Goal: Information Seeking & Learning: Learn about a topic

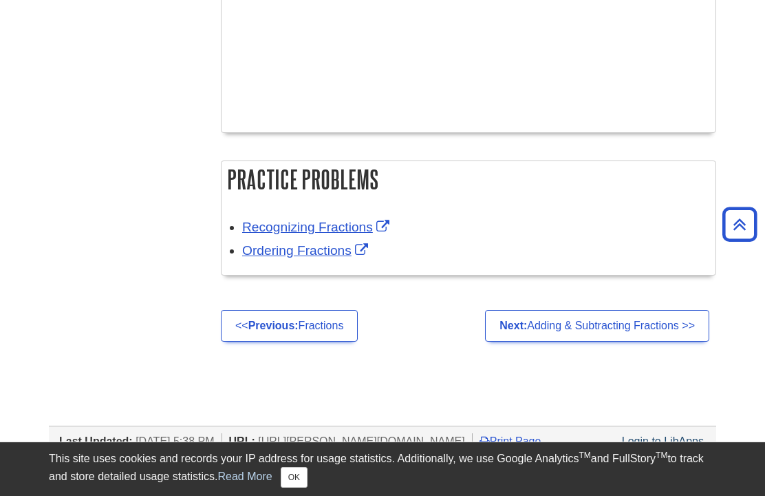
scroll to position [2620, 0]
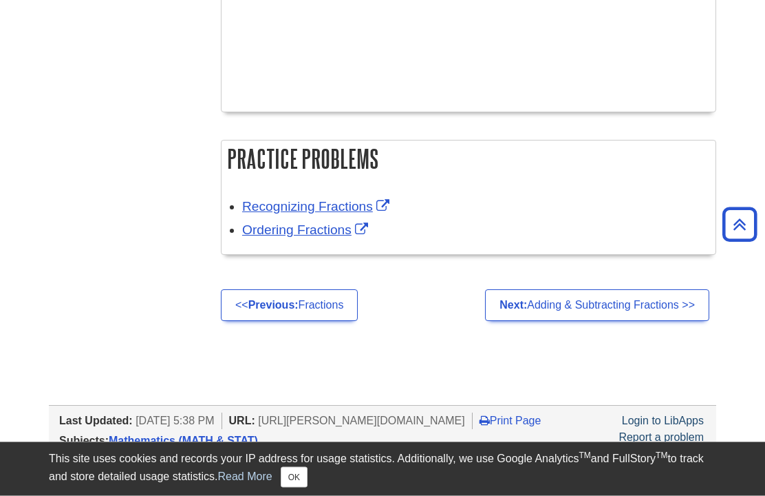
click at [332, 209] on link "Recognizing Fractions" at bounding box center [317, 207] width 151 height 14
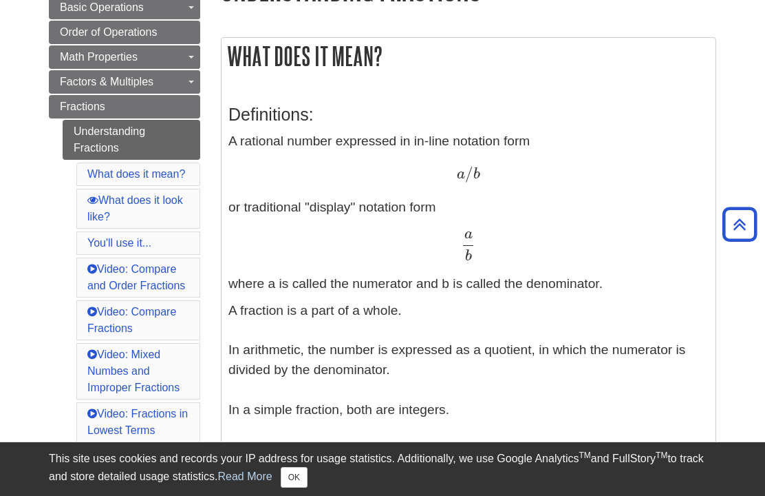
scroll to position [0, 0]
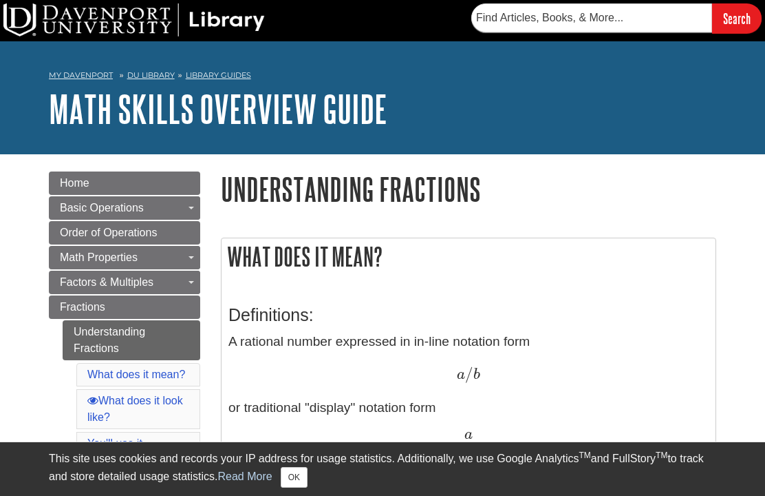
click at [154, 76] on link "DU Library" at bounding box center [150, 75] width 47 height 10
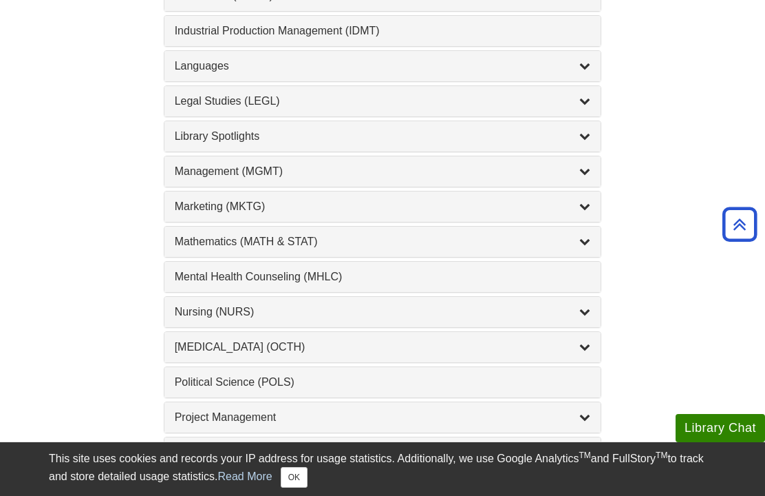
scroll to position [1160, 0]
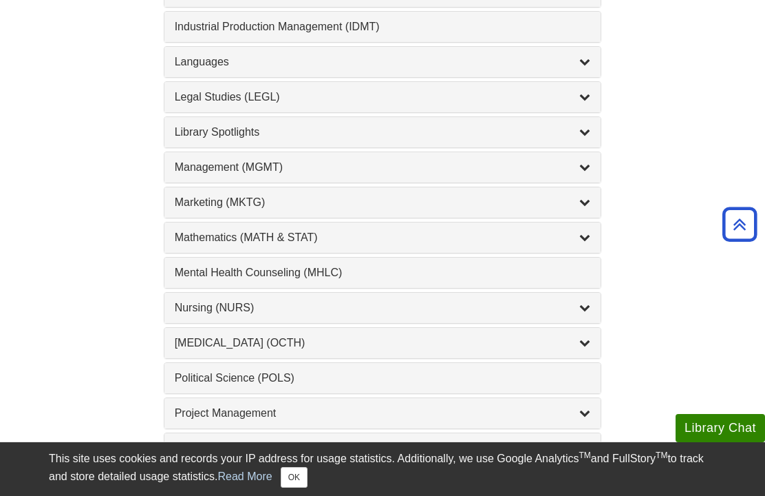
click at [215, 241] on div "Mathematics (MATH & STAT) , 3 guides" at bounding box center [383, 237] width 416 height 17
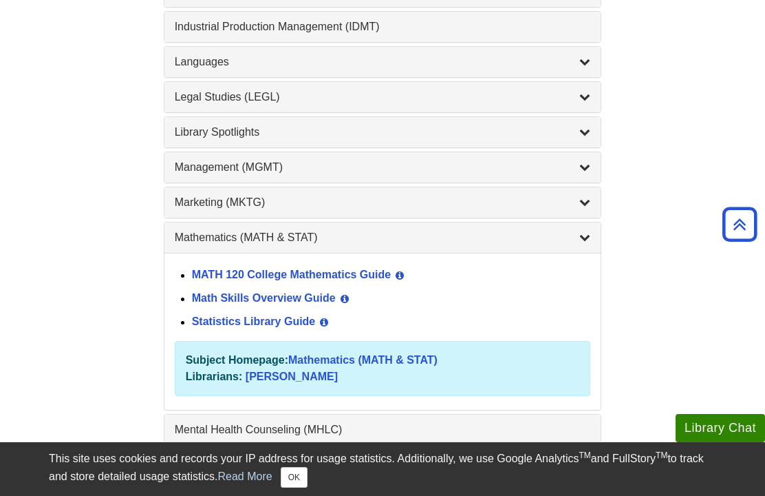
click at [347, 278] on link "MATH 120 College Mathematics Guide" at bounding box center [292, 275] width 200 height 12
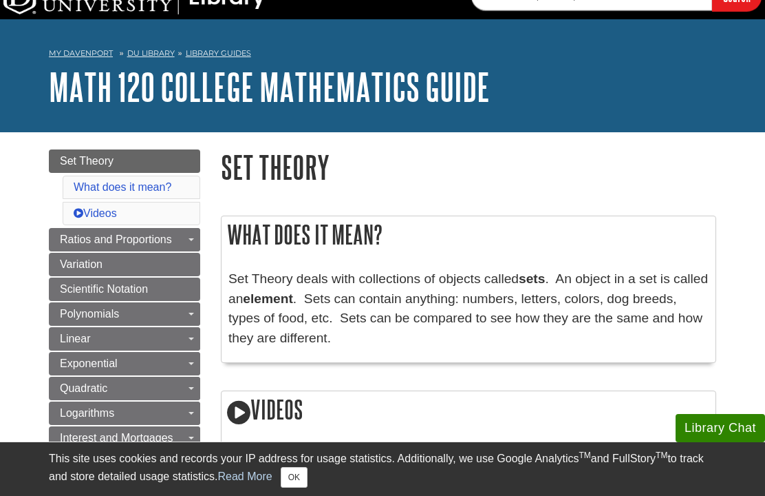
scroll to position [21, 0]
click at [222, 50] on link "Library Guides" at bounding box center [218, 54] width 65 height 10
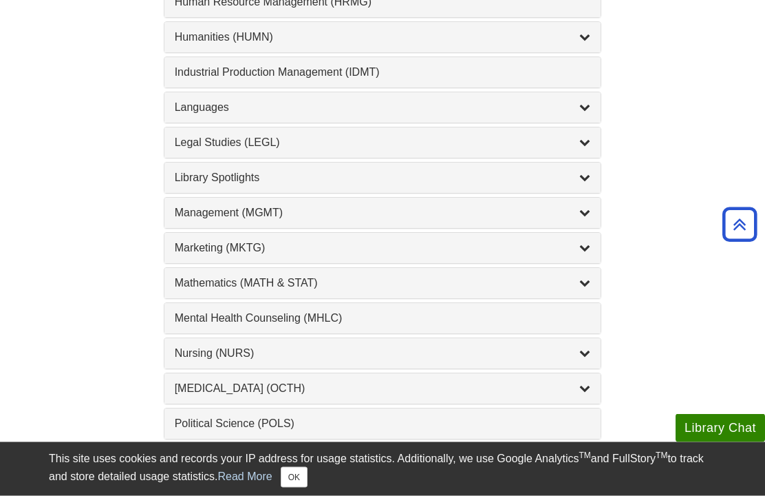
scroll to position [1114, 0]
click at [429, 287] on div "Mathematics (MATH & STAT) , 3 guides" at bounding box center [383, 283] width 416 height 17
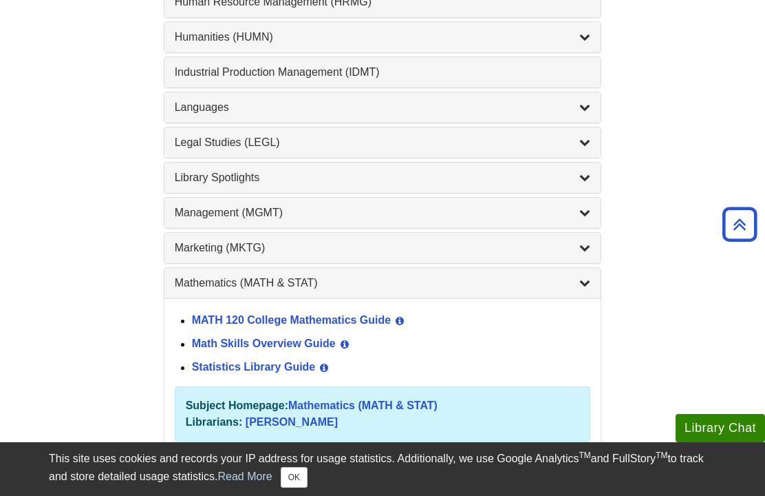
click at [284, 350] on link "Math Skills Overview Guide" at bounding box center [264, 344] width 144 height 12
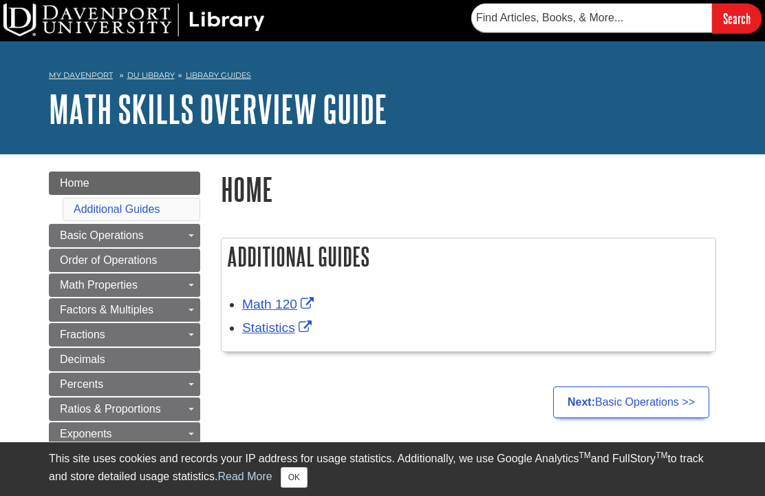
click at [273, 301] on link "Math 120" at bounding box center [279, 304] width 75 height 14
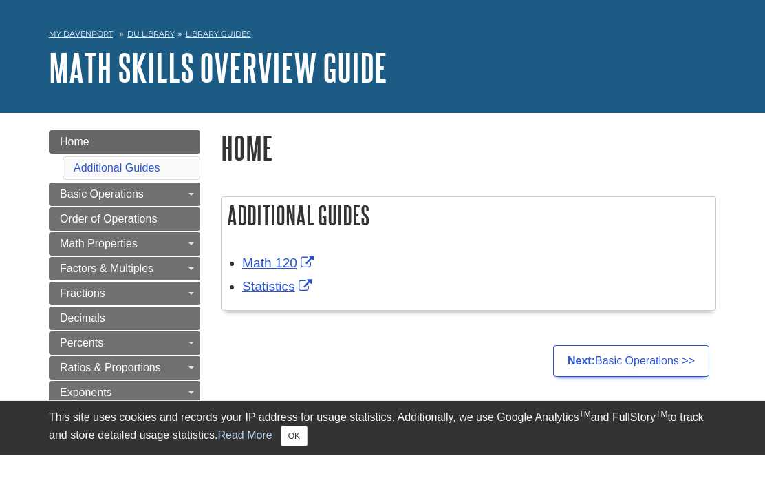
scroll to position [45, 0]
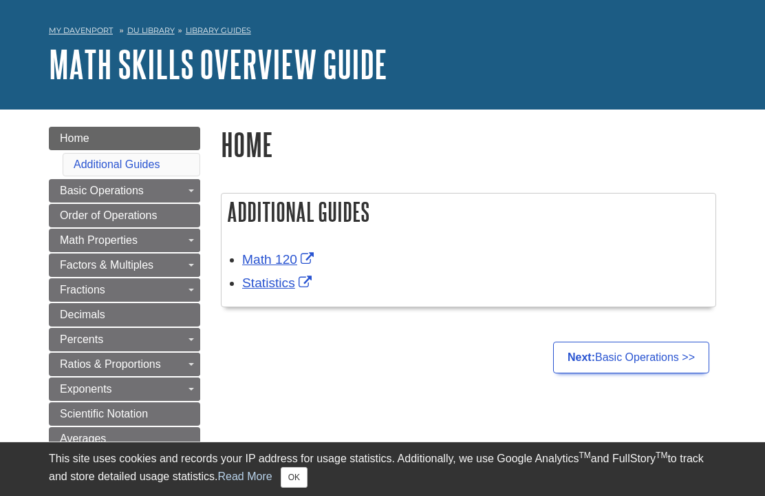
click at [510, 198] on h2 "Additional Guides" at bounding box center [469, 211] width 494 height 36
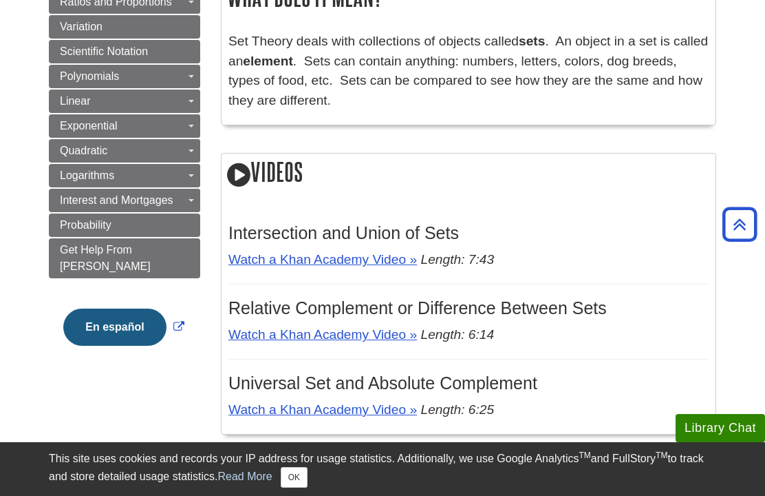
scroll to position [257, 0]
